Goal: Task Accomplishment & Management: Use online tool/utility

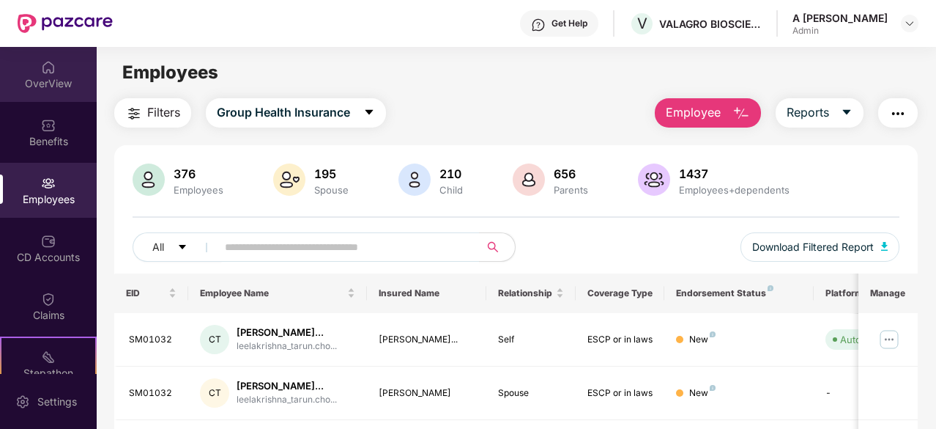
click at [70, 63] on div "OverView" at bounding box center [48, 74] width 97 height 55
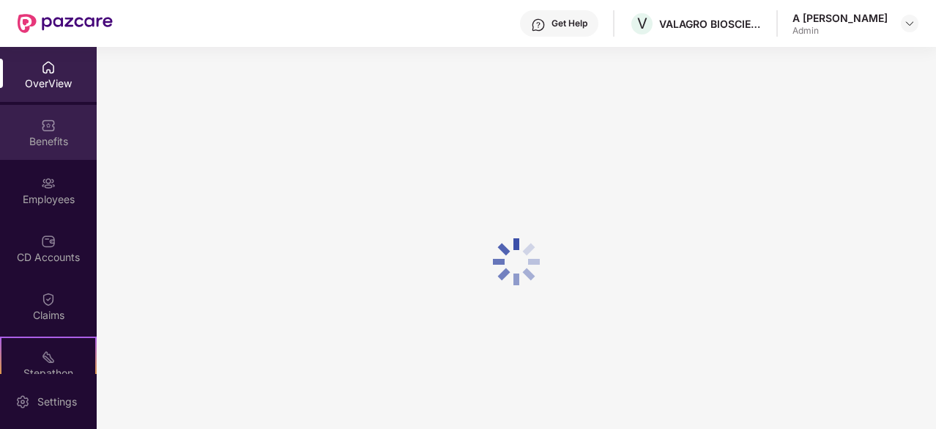
click at [55, 131] on div "Benefits" at bounding box center [48, 132] width 97 height 55
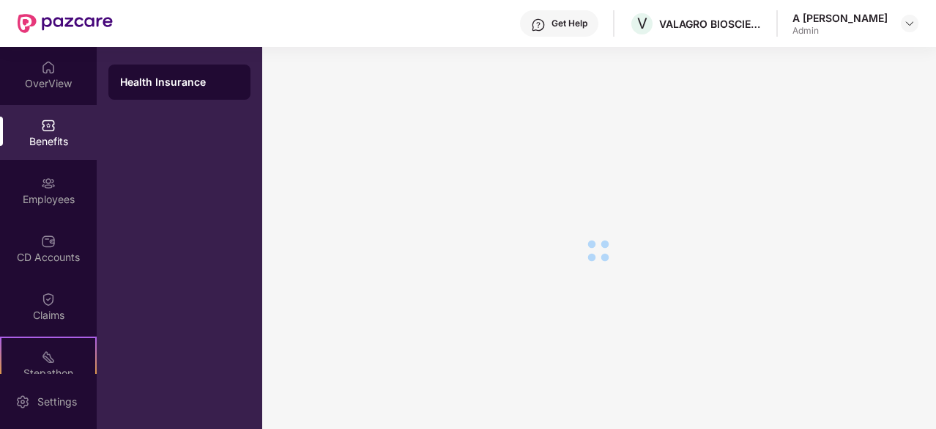
click at [50, 201] on div "Employees" at bounding box center [48, 199] width 97 height 15
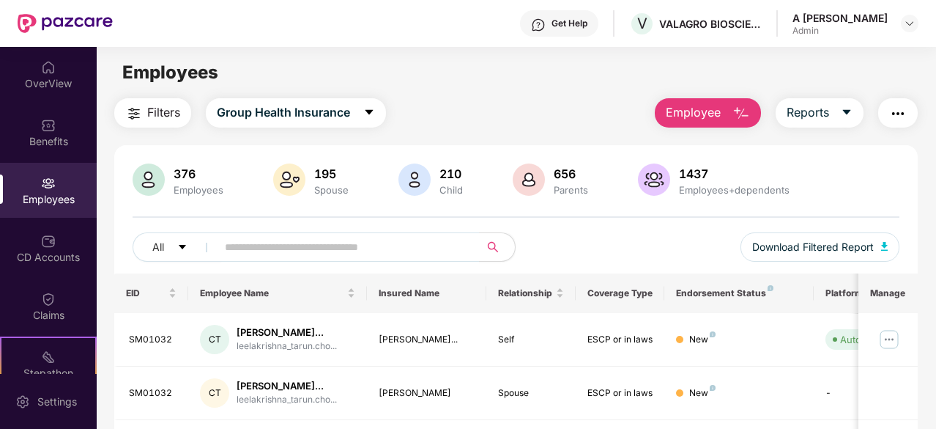
click at [637, 240] on div "All Download Filtered Report" at bounding box center [516, 252] width 767 height 41
click at [637, 81] on div "Employees" at bounding box center [516, 73] width 839 height 28
click at [567, 88] on main "Employees Filters Group Health Insurance Employee Reports 376 Employees 195 Spo…" at bounding box center [516, 261] width 839 height 429
click at [580, 88] on main "Employees Filters Group Health Insurance Employee Reports 376 Employees 195 Spo…" at bounding box center [516, 261] width 839 height 429
click at [578, 92] on main "Employees Filters Group Health Insurance Employee Reports 376 Employees 195 Spo…" at bounding box center [516, 261] width 839 height 429
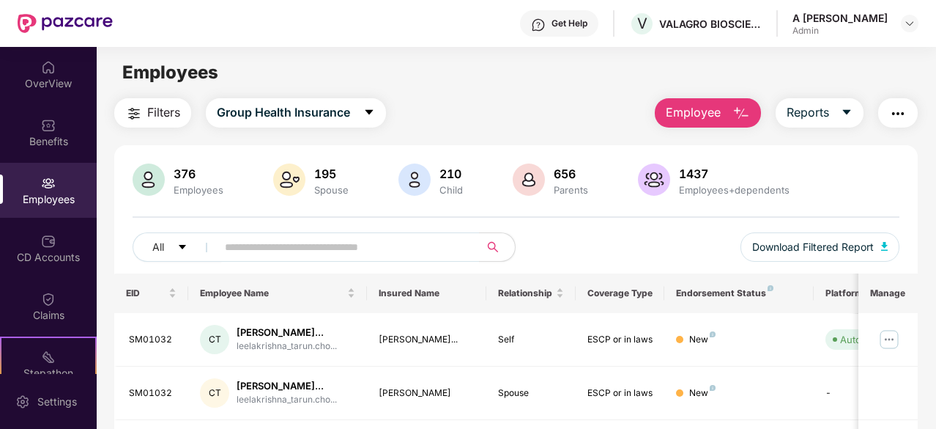
click at [578, 94] on main "Employees Filters Group Health Insurance Employee Reports 376 Employees 195 Spo…" at bounding box center [516, 261] width 839 height 429
click at [820, 105] on span "Reports" at bounding box center [808, 112] width 42 height 18
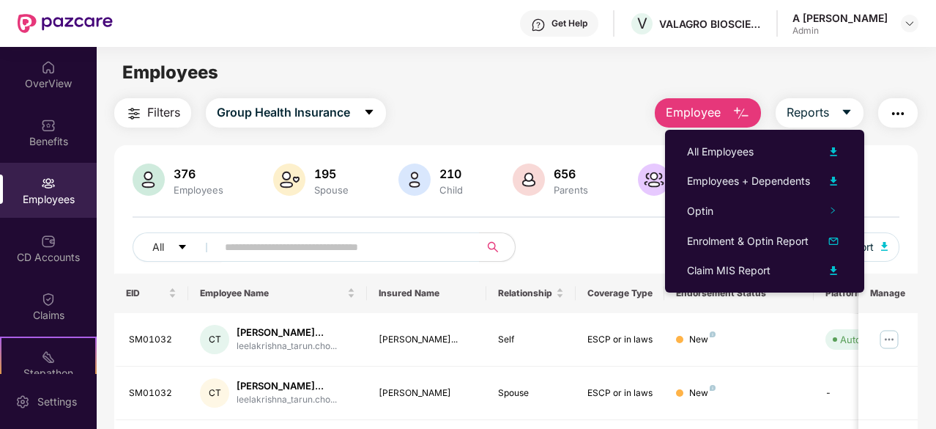
click at [760, 149] on div "All Employees" at bounding box center [764, 152] width 155 height 18
